Goal: Check status: Check status

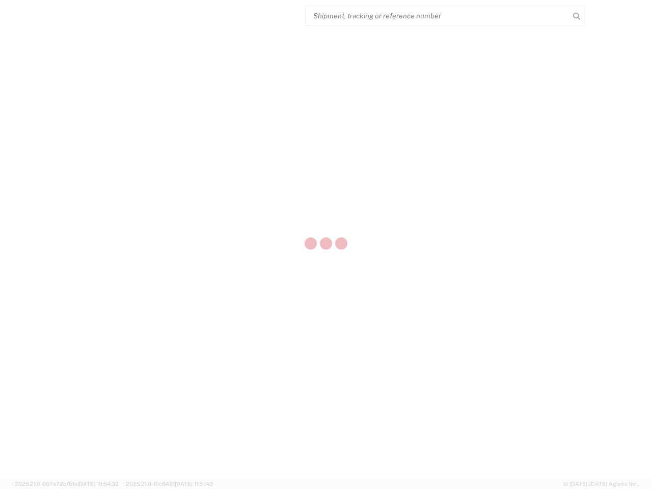
select select "US"
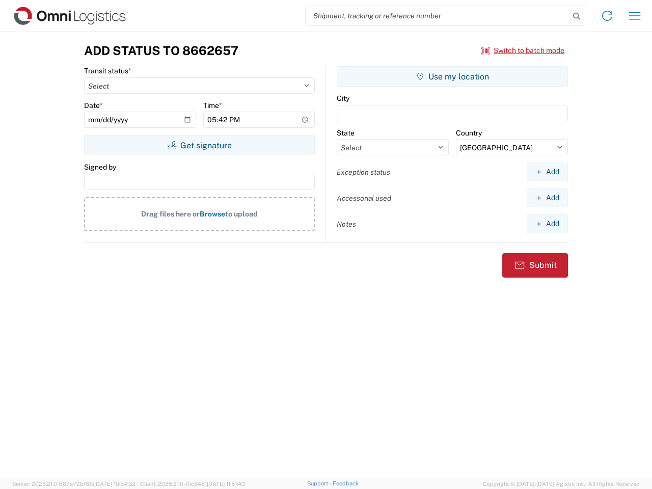
click at [437, 16] on input "search" at bounding box center [438, 15] width 264 height 19
click at [577, 16] on icon at bounding box center [576, 16] width 14 height 14
click at [607, 16] on icon at bounding box center [607, 16] width 16 height 16
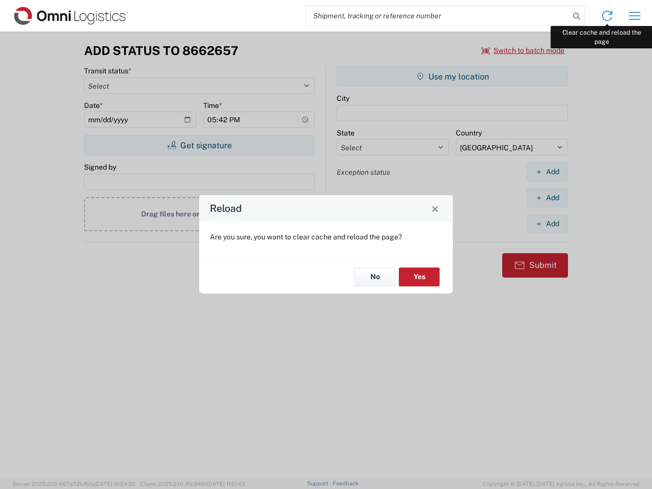
click at [635, 16] on div "Reload Are you sure, you want to clear cache and reload the page? No Yes" at bounding box center [326, 244] width 652 height 489
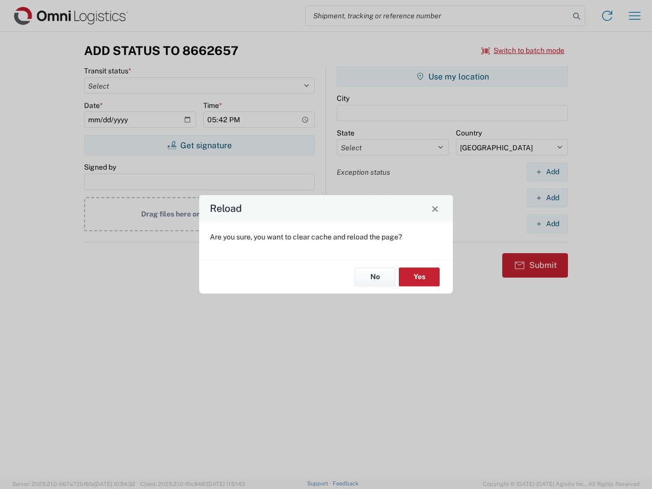
click at [523, 50] on div "Reload Are you sure, you want to clear cache and reload the page? No Yes" at bounding box center [326, 244] width 652 height 489
click at [199, 145] on div "Reload Are you sure, you want to clear cache and reload the page? No Yes" at bounding box center [326, 244] width 652 height 489
click at [452, 76] on div "Reload Are you sure, you want to clear cache and reload the page? No Yes" at bounding box center [326, 244] width 652 height 489
click at [547, 172] on div "Reload Are you sure, you want to clear cache and reload the page? No Yes" at bounding box center [326, 244] width 652 height 489
click at [547, 198] on div "Reload Are you sure, you want to clear cache and reload the page? No Yes" at bounding box center [326, 244] width 652 height 489
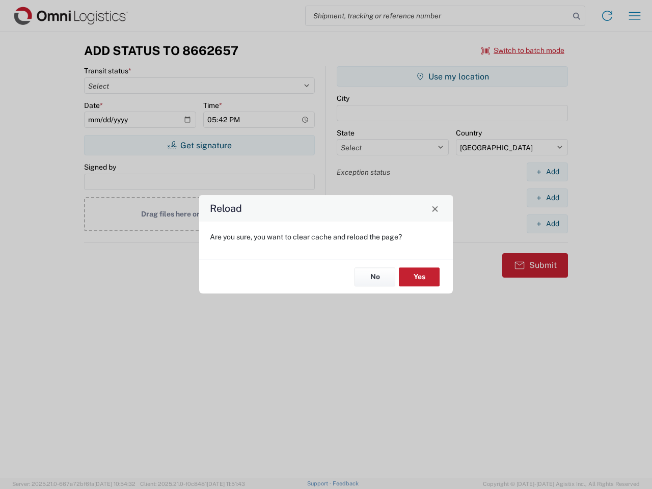
click at [547, 224] on div "Reload Are you sure, you want to clear cache and reload the page? No Yes" at bounding box center [326, 244] width 652 height 489
